Goal: Task Accomplishment & Management: Manage account settings

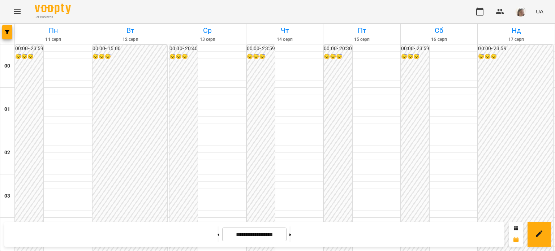
scroll to position [603, 0]
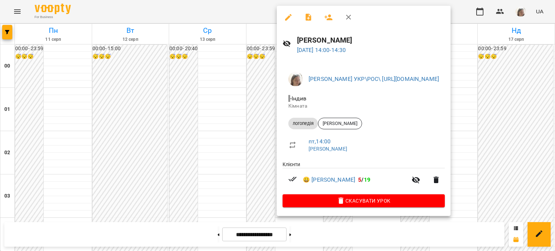
click at [233, 114] on div at bounding box center [277, 125] width 555 height 251
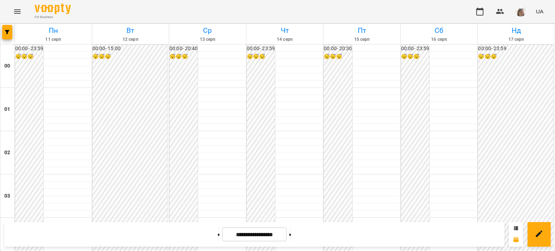
click at [16, 11] on icon "Menu" at bounding box center [17, 11] width 9 height 9
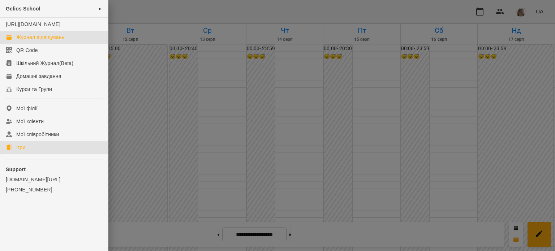
click at [58, 154] on link "Ігри" at bounding box center [54, 147] width 108 height 13
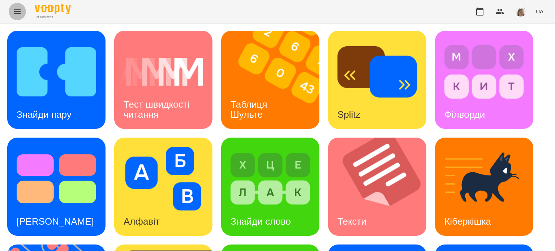
click at [15, 10] on icon "Menu" at bounding box center [17, 11] width 7 height 4
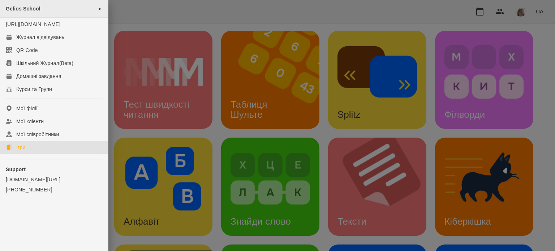
click at [64, 7] on div "Gelios School ►" at bounding box center [54, 9] width 108 height 18
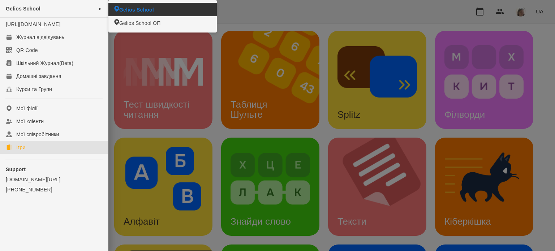
click at [136, 9] on span "Gelios School" at bounding box center [136, 9] width 35 height 7
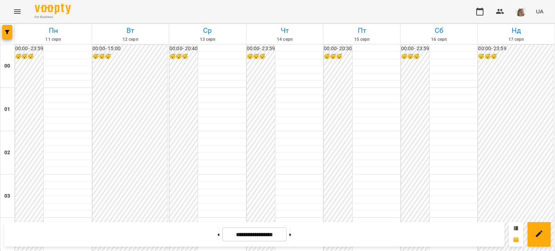
scroll to position [535, 0]
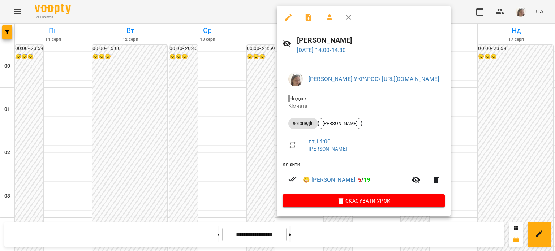
click at [16, 12] on div at bounding box center [277, 125] width 555 height 251
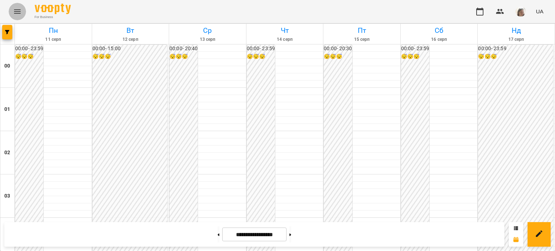
click at [16, 12] on icon "Menu" at bounding box center [17, 11] width 7 height 4
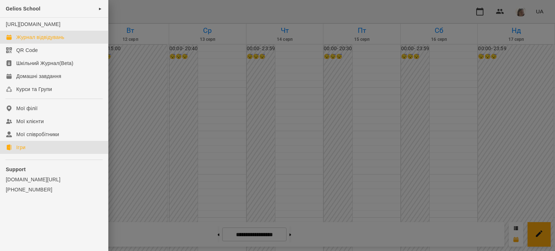
click at [39, 154] on link "Ігри" at bounding box center [54, 147] width 108 height 13
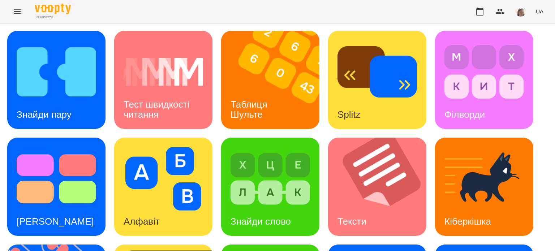
click at [216, 196] on div "Знайди пару Тест швидкості читання Таблиця [PERSON_NAME] Splitz Філворди Тест С…" at bounding box center [277, 241] width 541 height 420
click at [55, 111] on h3 "Знайди пару" at bounding box center [44, 114] width 55 height 11
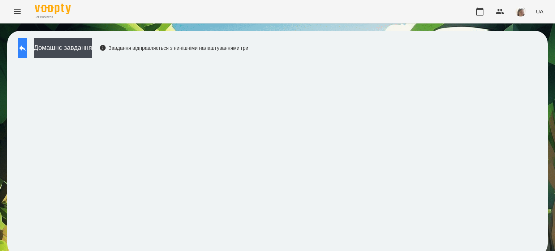
click at [26, 46] on icon at bounding box center [22, 48] width 9 height 9
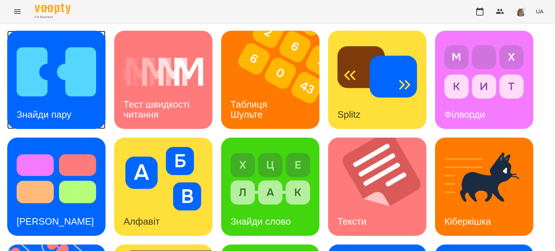
click at [39, 88] on img at bounding box center [57, 72] width 80 height 64
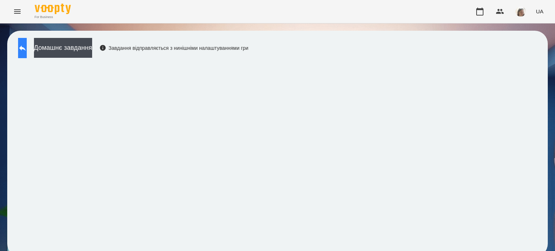
click at [27, 47] on icon at bounding box center [22, 48] width 9 height 9
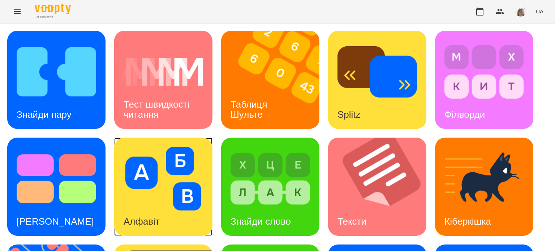
click at [159, 198] on img at bounding box center [164, 179] width 80 height 64
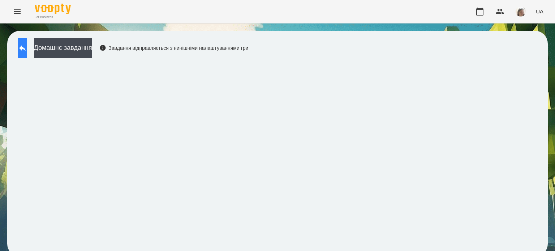
click at [27, 51] on icon at bounding box center [22, 48] width 9 height 9
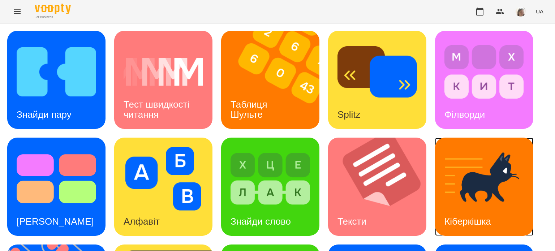
click at [477, 183] on img at bounding box center [485, 179] width 80 height 64
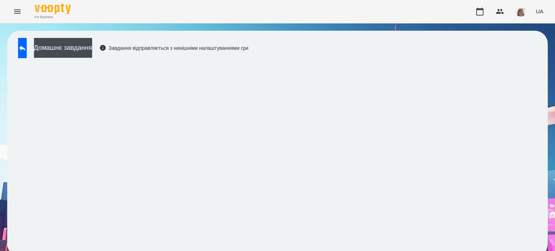
scroll to position [5, 0]
click at [19, 11] on icon "Menu" at bounding box center [17, 11] width 9 height 9
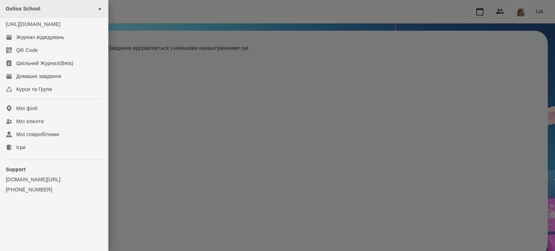
click at [42, 10] on div "Gelios School ►" at bounding box center [54, 9] width 108 height 18
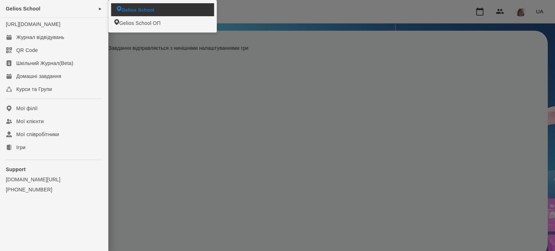
click at [146, 12] on span "Gelios School" at bounding box center [138, 9] width 33 height 7
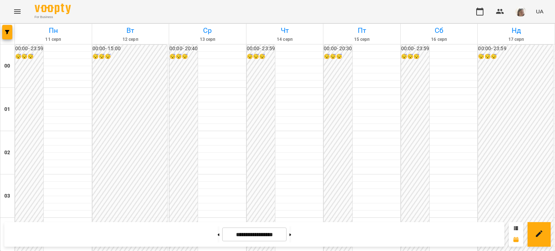
scroll to position [624, 0]
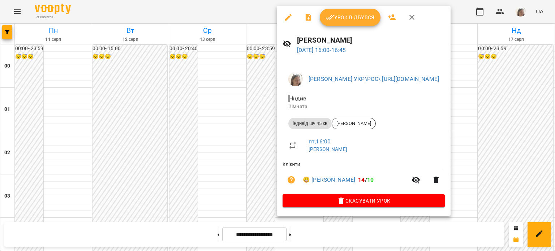
click at [240, 169] on div at bounding box center [277, 125] width 555 height 251
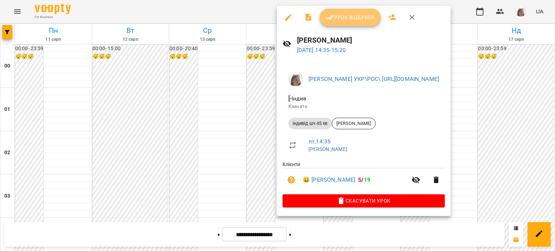
click at [340, 17] on span "Урок відбувся" at bounding box center [350, 17] width 49 height 9
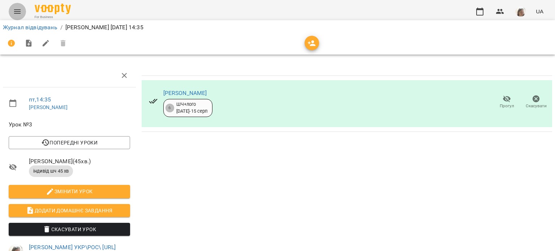
click at [14, 14] on icon "Menu" at bounding box center [17, 11] width 9 height 9
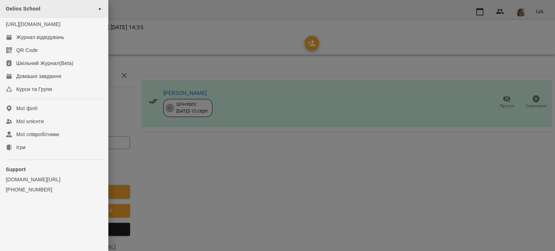
click at [51, 8] on div "Gelios School ►" at bounding box center [54, 9] width 108 height 18
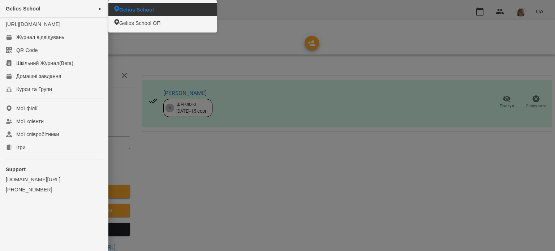
click at [128, 9] on span "Gelios School" at bounding box center [136, 9] width 35 height 7
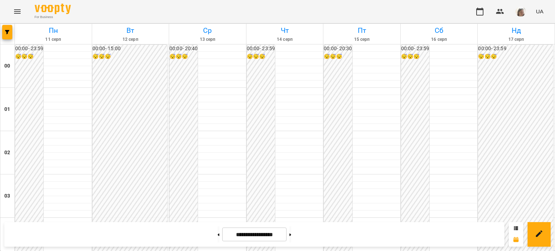
scroll to position [633, 0]
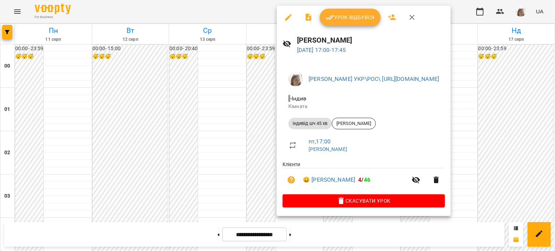
click at [243, 146] on div at bounding box center [277, 125] width 555 height 251
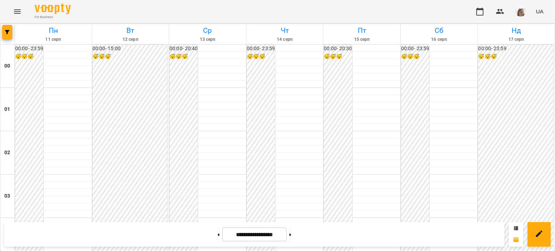
scroll to position [610, 0]
click at [16, 11] on icon "Menu" at bounding box center [17, 11] width 7 height 4
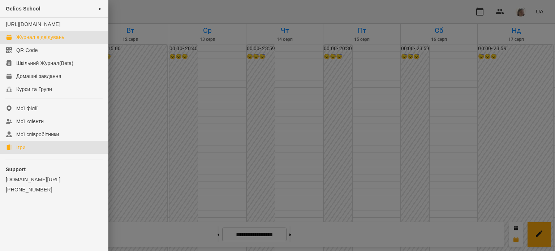
click at [52, 153] on link "Ігри" at bounding box center [54, 147] width 108 height 13
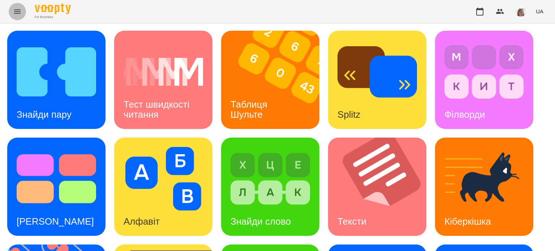
click at [18, 13] on icon "Menu" at bounding box center [17, 11] width 9 height 9
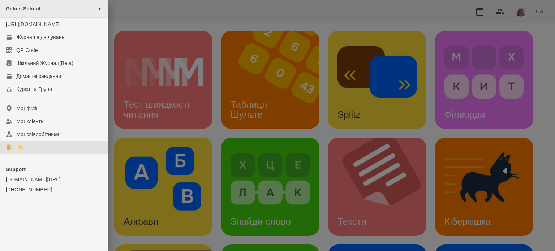
click at [44, 6] on div "Gelios School ►" at bounding box center [54, 9] width 108 height 18
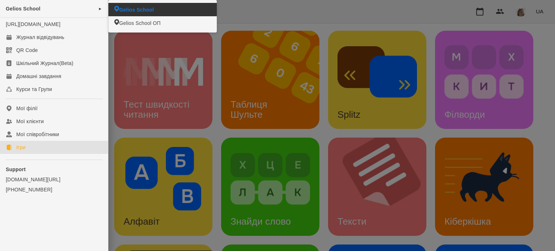
click at [136, 8] on span "Gelios School" at bounding box center [136, 9] width 35 height 7
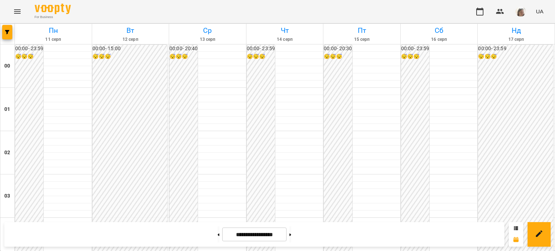
scroll to position [625, 0]
click at [16, 9] on icon "Menu" at bounding box center [17, 11] width 9 height 9
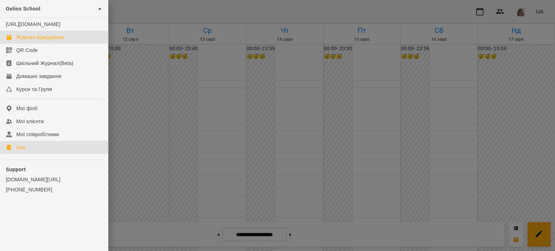
click at [52, 154] on link "Ігри" at bounding box center [54, 147] width 108 height 13
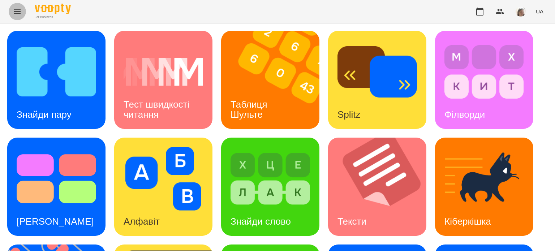
click at [17, 11] on icon "Menu" at bounding box center [17, 11] width 9 height 9
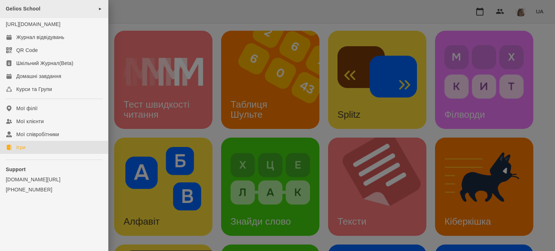
click at [48, 7] on div "Gelios School ►" at bounding box center [54, 9] width 108 height 18
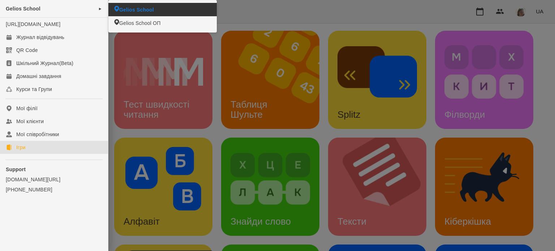
click at [124, 7] on span "Gelios School" at bounding box center [136, 9] width 35 height 7
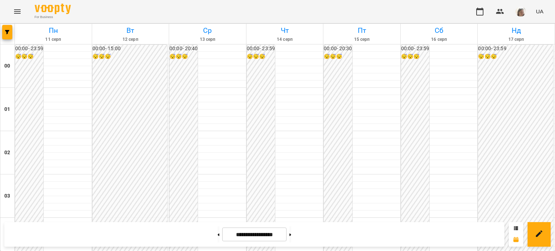
click at [17, 10] on icon "Menu" at bounding box center [17, 11] width 9 height 9
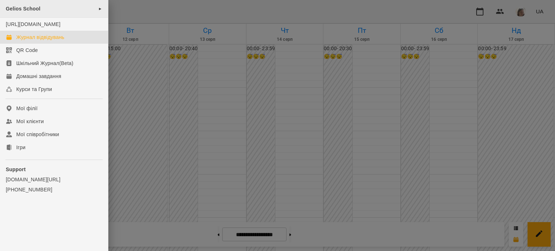
click at [52, 11] on div "Gelios School ►" at bounding box center [54, 9] width 108 height 18
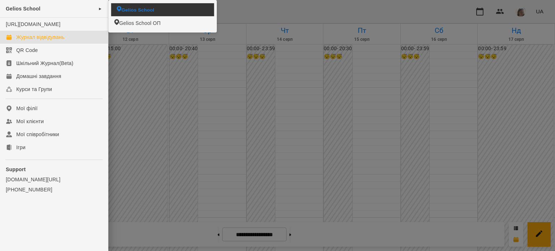
click at [140, 10] on span "Gelios School" at bounding box center [138, 9] width 33 height 7
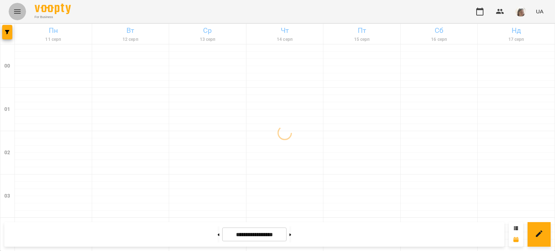
click at [16, 8] on icon "Menu" at bounding box center [17, 11] width 9 height 9
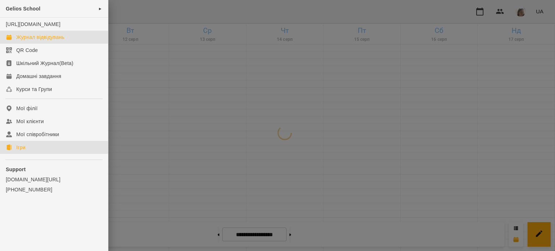
click at [25, 151] on div "Ігри" at bounding box center [20, 147] width 9 height 7
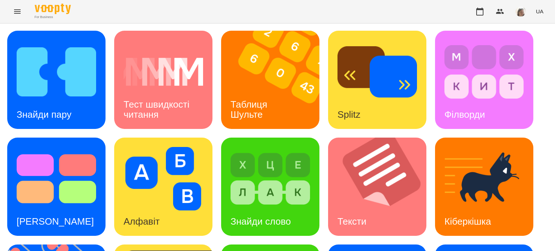
click at [13, 10] on icon "Menu" at bounding box center [17, 11] width 9 height 9
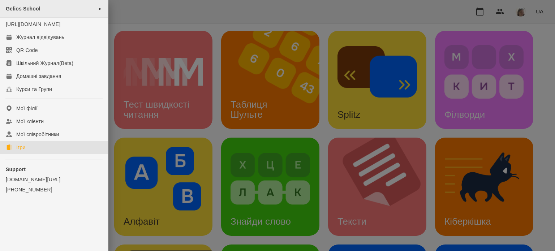
click at [37, 10] on span "Gelios School" at bounding box center [23, 9] width 35 height 6
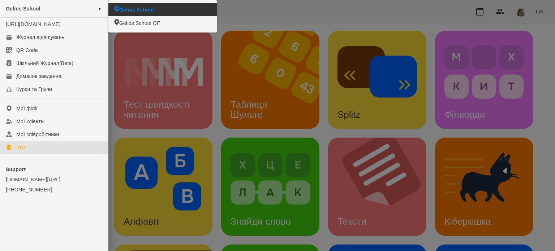
click at [134, 11] on span "Gelios School" at bounding box center [136, 9] width 35 height 7
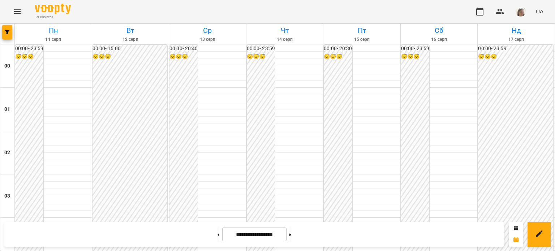
scroll to position [398, 0]
click at [18, 12] on icon "Menu" at bounding box center [17, 11] width 9 height 9
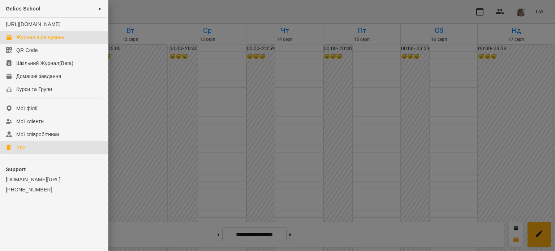
click at [38, 154] on link "Ігри" at bounding box center [54, 147] width 108 height 13
